Goal: Information Seeking & Learning: Learn about a topic

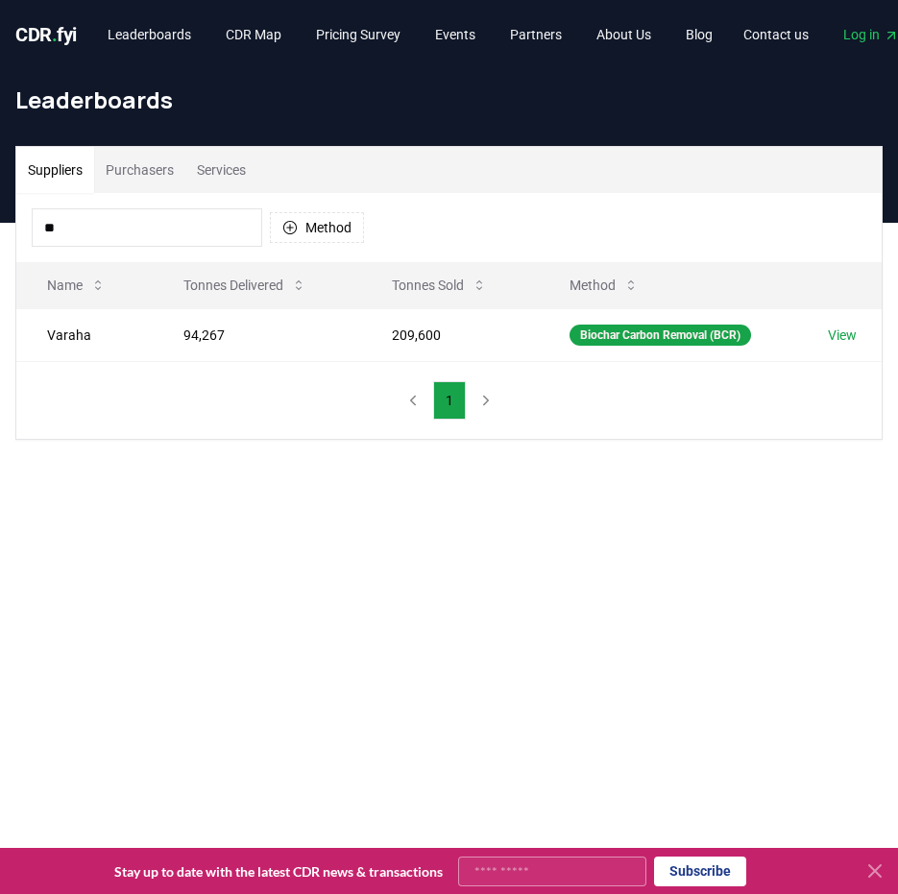
type input "*"
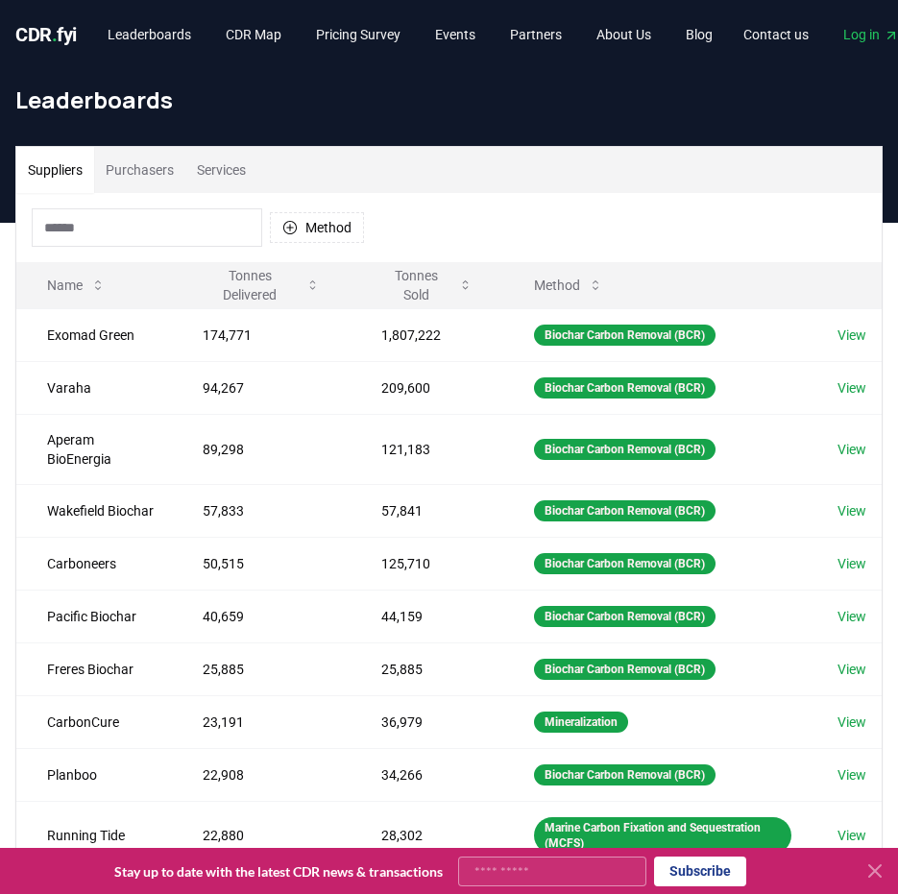
click at [447, 206] on div "Method" at bounding box center [448, 227] width 865 height 69
click at [234, 190] on button "Services" at bounding box center [221, 170] width 72 height 46
